Goal: Find specific page/section: Find specific page/section

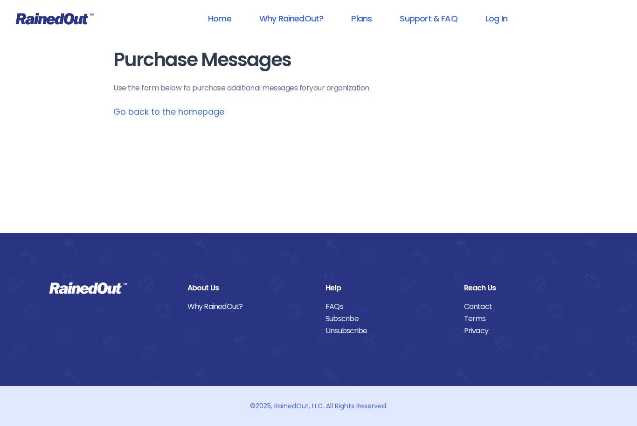
click at [500, 22] on link "Log In" at bounding box center [496, 18] width 46 height 21
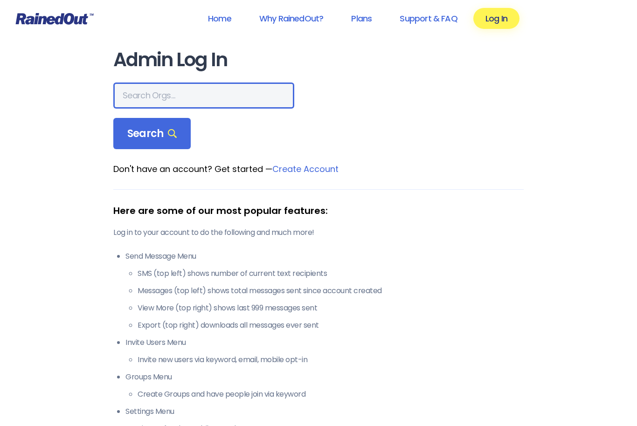
click at [194, 96] on input "text" at bounding box center [203, 95] width 181 height 26
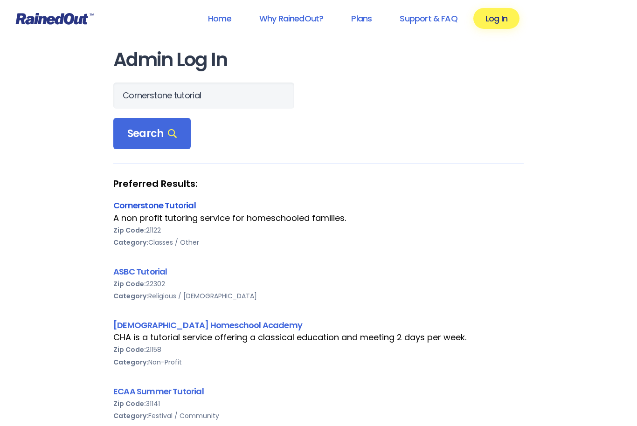
click at [141, 205] on link "Cornerstone Tutorial" at bounding box center [154, 205] width 82 height 12
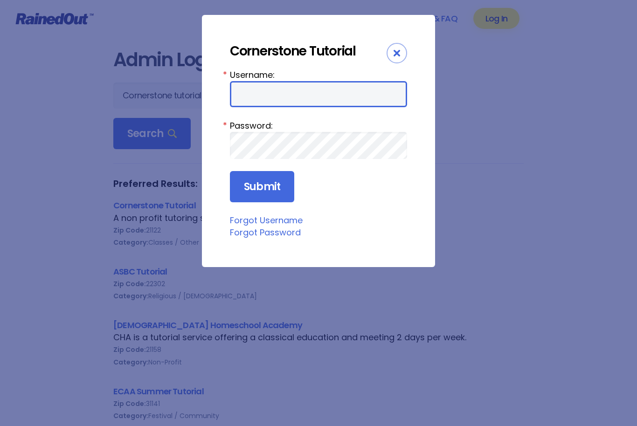
click at [283, 100] on input "Username:" at bounding box center [318, 94] width 177 height 26
click at [519, 144] on div "Cornerstone Tutorial Username: * Password: * Submit Forgot Username Forgot Pass…" at bounding box center [318, 213] width 637 height 426
click at [400, 59] on div "Close" at bounding box center [396, 53] width 21 height 21
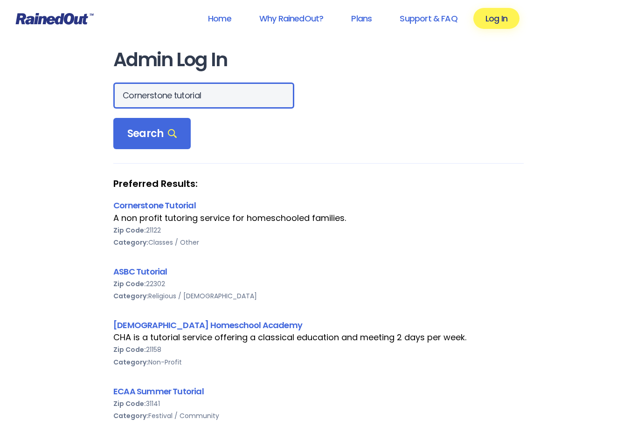
click at [227, 102] on input "Cornerstone tutorial" at bounding box center [203, 95] width 181 height 26
type input "Cornerstone"
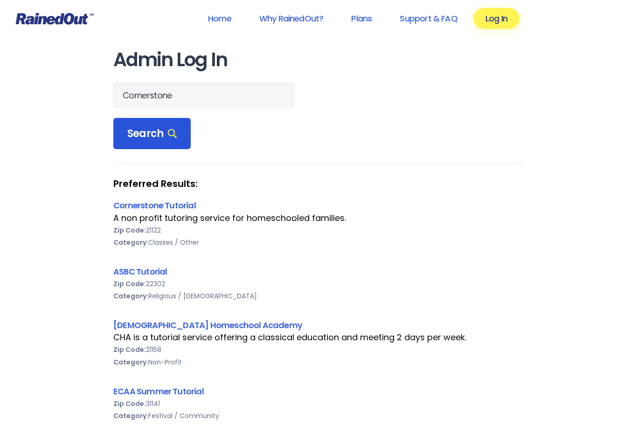
click at [149, 140] on span "Search" at bounding box center [151, 133] width 49 height 13
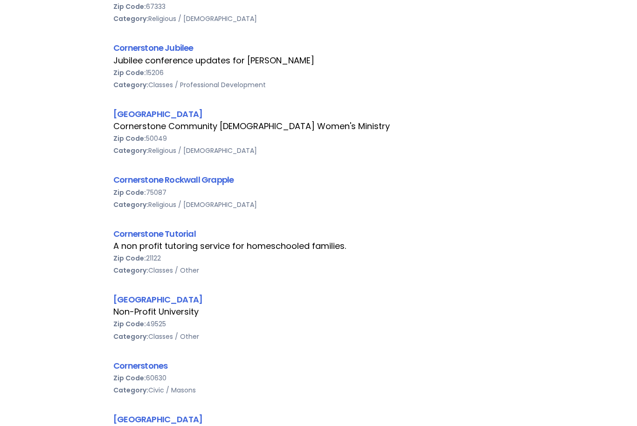
scroll to position [871, 0]
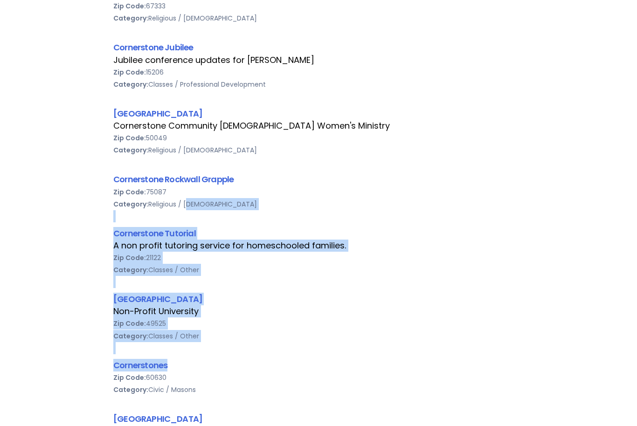
drag, startPoint x: 149, startPoint y: 140, endPoint x: 0, endPoint y: -871, distance: 1022.7
